Goal: Find specific page/section: Find specific page/section

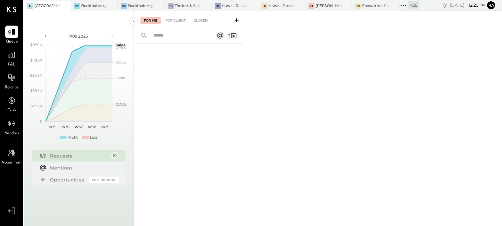
click at [66, 6] on icon at bounding box center [65, 6] width 8 height 8
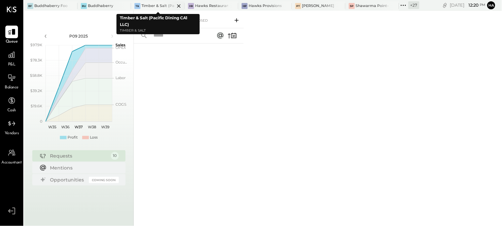
click at [149, 7] on div "Timber & Salt (Pacific Dining CA1 LLC)" at bounding box center [157, 5] width 33 height 5
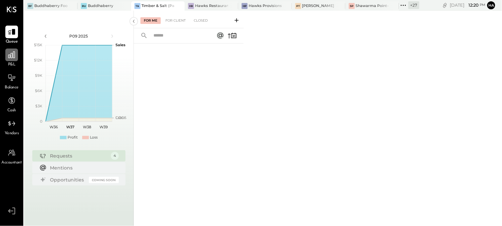
click at [7, 53] on icon at bounding box center [11, 55] width 9 height 9
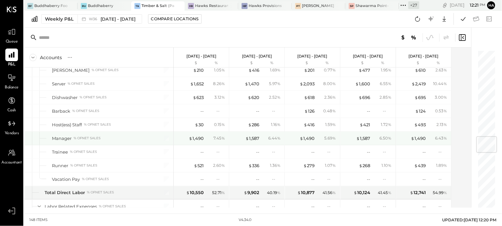
scroll to position [776, 0]
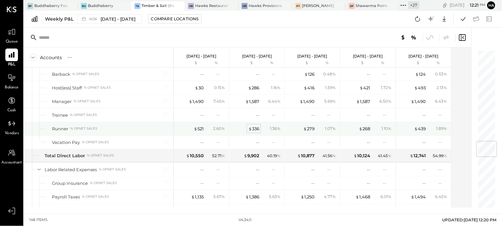
click at [255, 129] on div "$ 336" at bounding box center [253, 129] width 11 height 6
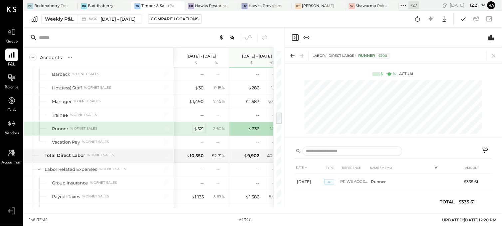
click at [197, 128] on span "$" at bounding box center [196, 128] width 4 height 5
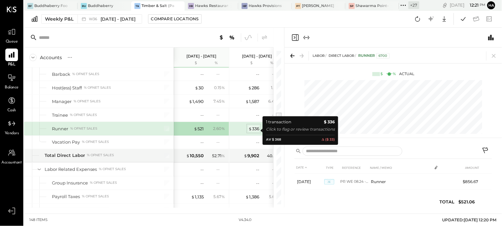
click at [252, 130] on div "$ 336" at bounding box center [253, 129] width 11 height 6
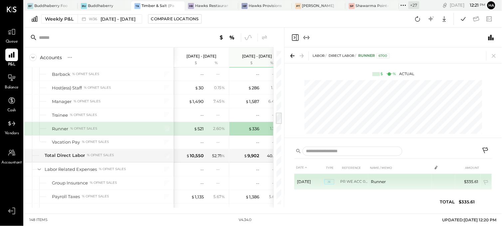
click at [350, 180] on td "PR WE ACC 08.25-08.31" at bounding box center [354, 182] width 28 height 16
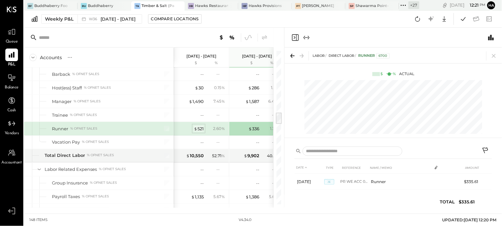
click at [200, 129] on div "$ 521" at bounding box center [199, 129] width 10 height 6
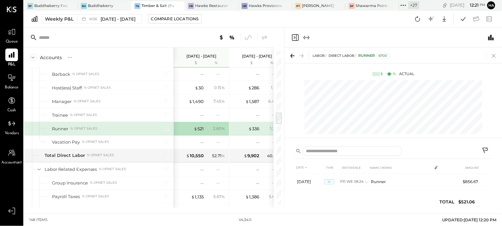
click at [496, 57] on icon at bounding box center [493, 55] width 9 height 9
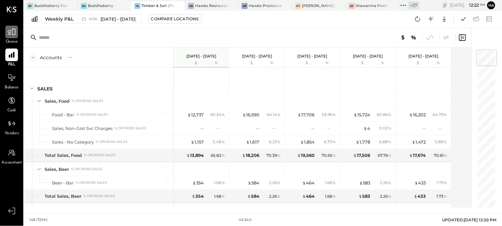
click at [13, 34] on icon at bounding box center [11, 32] width 9 height 9
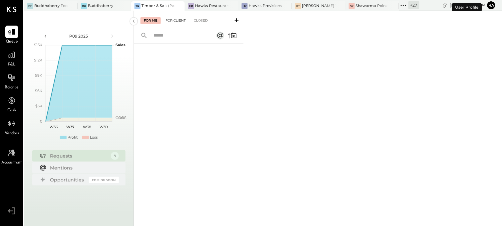
click at [177, 21] on div "For Client" at bounding box center [175, 20] width 27 height 7
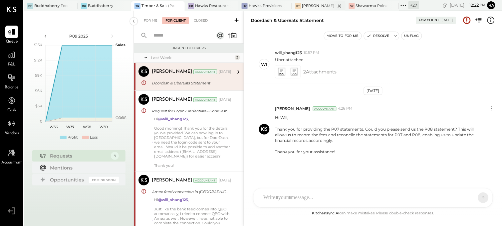
click at [324, 5] on div at bounding box center [333, 5] width 23 height 9
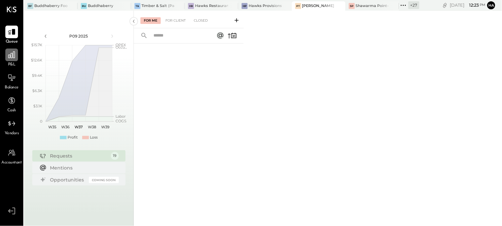
click at [10, 55] on icon at bounding box center [11, 55] width 9 height 9
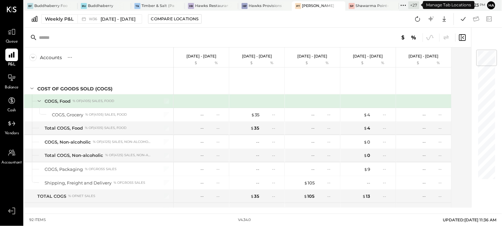
click at [413, 6] on div "+ 27" at bounding box center [413, 5] width 11 height 8
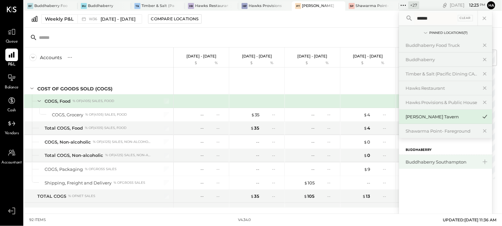
type input "******"
click at [447, 162] on div "Buddhaberry Southampton" at bounding box center [442, 162] width 72 height 6
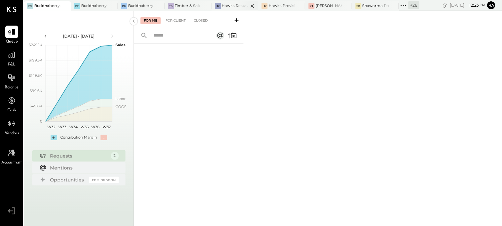
click at [250, 6] on icon at bounding box center [252, 6] width 8 height 8
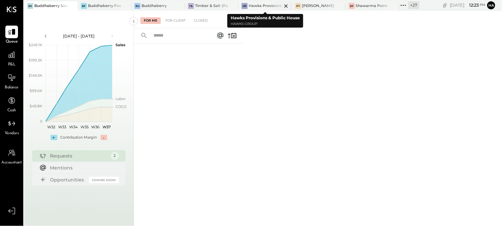
click at [285, 6] on icon at bounding box center [286, 6] width 8 height 8
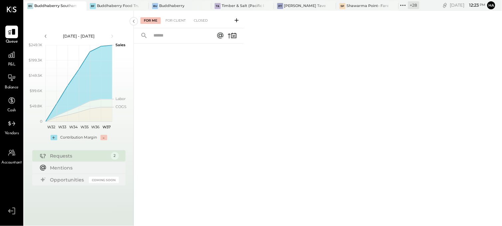
click at [412, 6] on div "+ 28" at bounding box center [413, 5] width 11 height 8
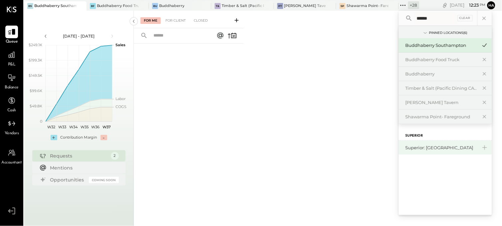
type input "******"
click at [433, 149] on div "Superior: [GEOGRAPHIC_DATA]" at bounding box center [441, 148] width 72 height 6
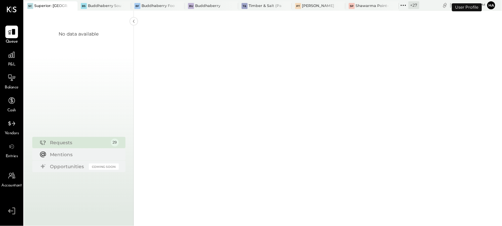
click at [416, 6] on div "+ 27" at bounding box center [413, 5] width 11 height 8
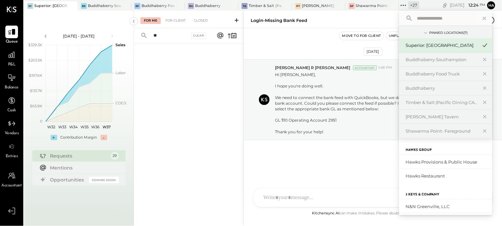
scroll to position [15, 0]
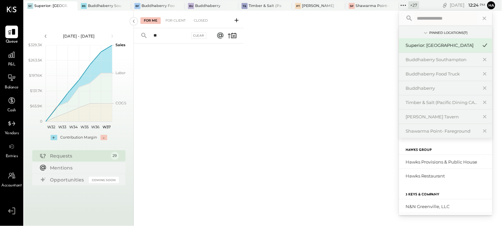
type input "*"
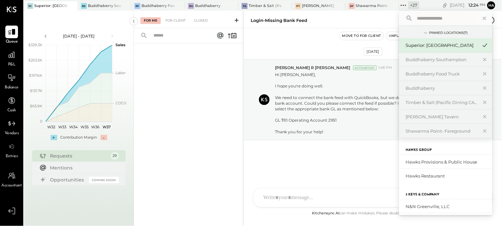
click at [460, 16] on input "text" at bounding box center [445, 18] width 62 height 12
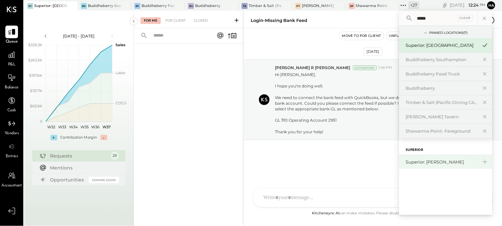
type input "*****"
click at [447, 161] on div "Superior: [PERSON_NAME]" at bounding box center [442, 162] width 72 height 6
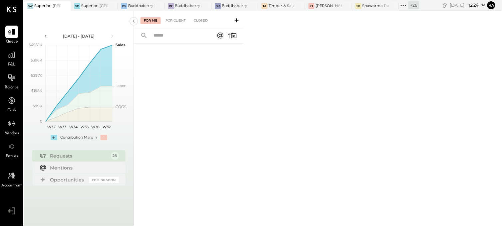
click at [417, 4] on div "+ 26" at bounding box center [413, 5] width 11 height 8
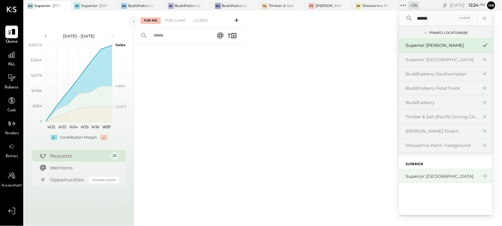
type input "******"
click at [437, 175] on div "Superior: [GEOGRAPHIC_DATA]" at bounding box center [442, 176] width 72 height 6
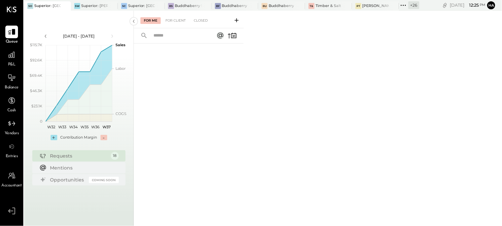
drag, startPoint x: 449, startPoint y: 0, endPoint x: 208, endPoint y: 98, distance: 260.7
click at [208, 98] on div at bounding box center [189, 127] width 110 height 166
